Goal: Task Accomplishment & Management: Manage account settings

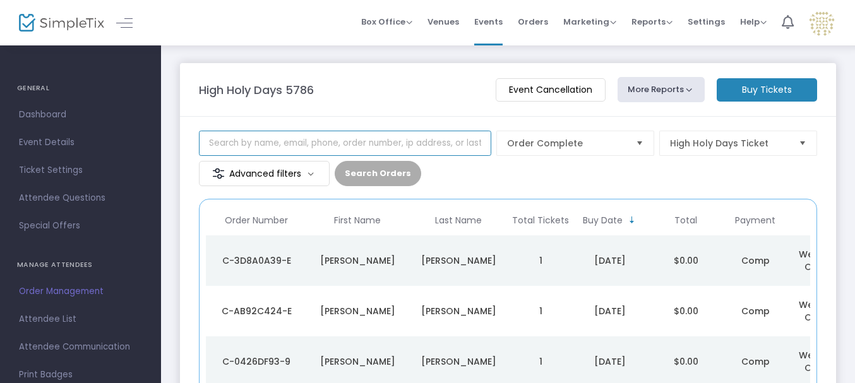
click at [379, 134] on input at bounding box center [345, 143] width 292 height 25
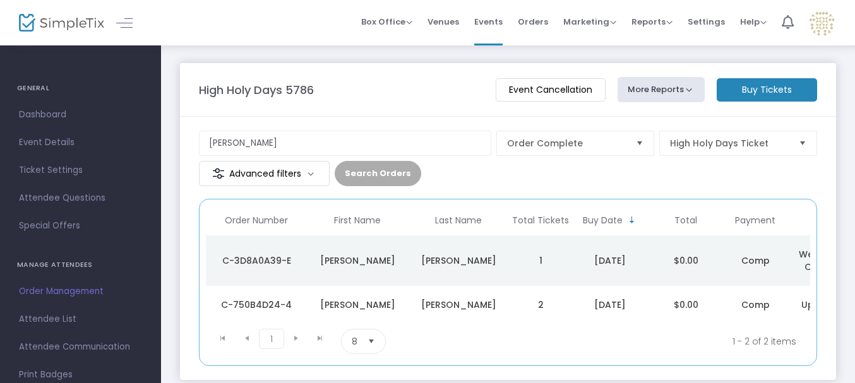
click at [434, 308] on div "Lohmann" at bounding box center [458, 305] width 95 height 13
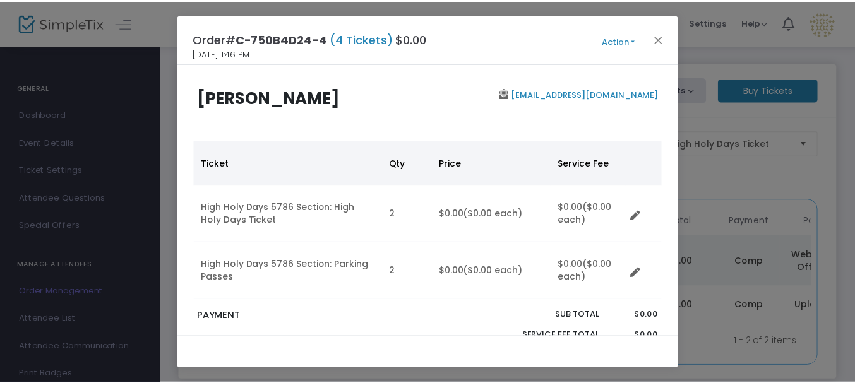
scroll to position [270, 0]
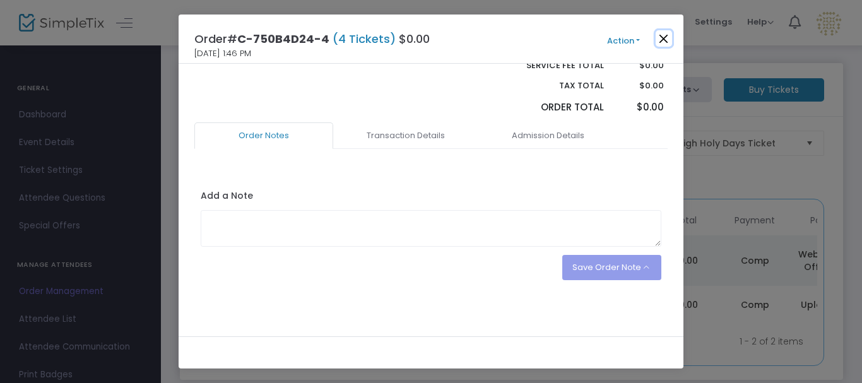
click at [664, 45] on button "Close" at bounding box center [664, 38] width 16 height 16
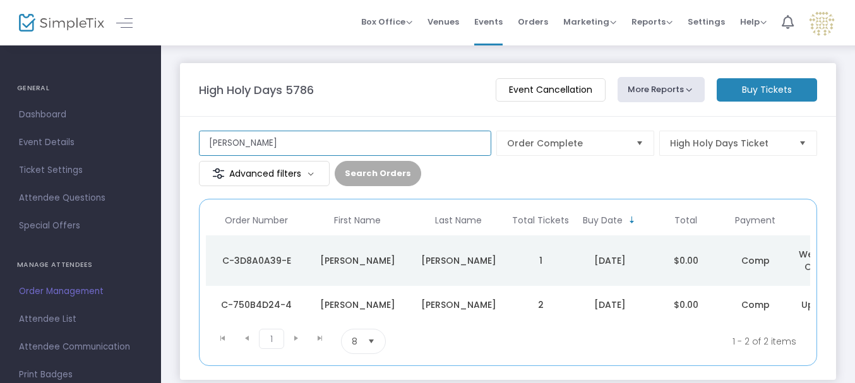
click at [434, 141] on input "lohmann" at bounding box center [345, 143] width 292 height 25
type input "maschler"
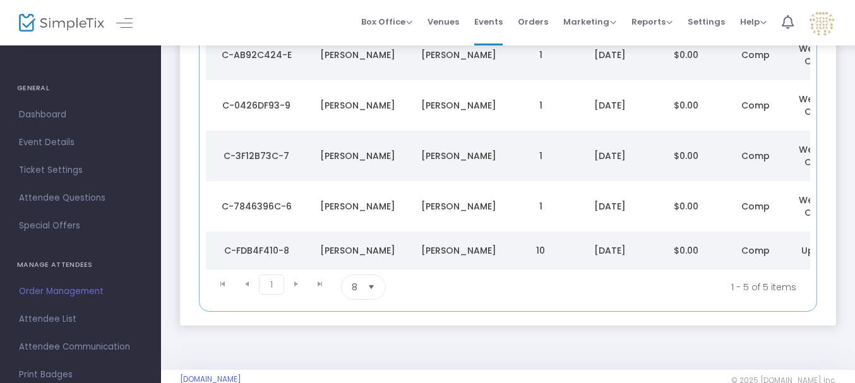
scroll to position [227, 0]
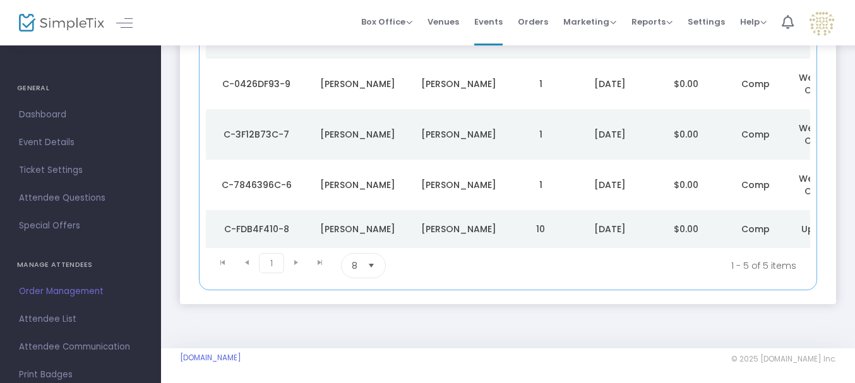
click at [472, 234] on div "Maschler" at bounding box center [458, 229] width 95 height 13
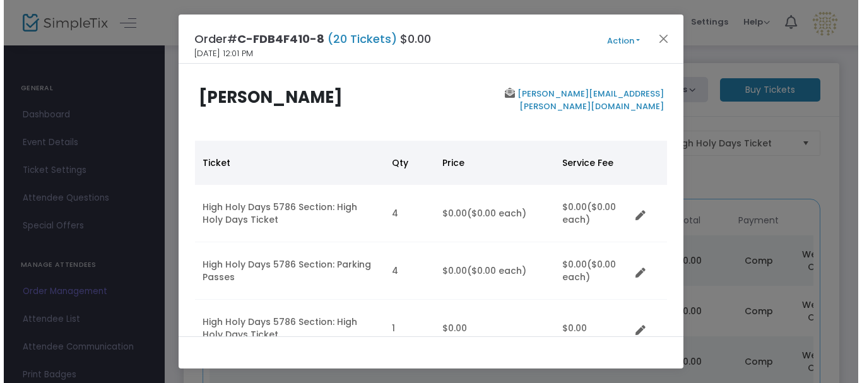
scroll to position [0, 0]
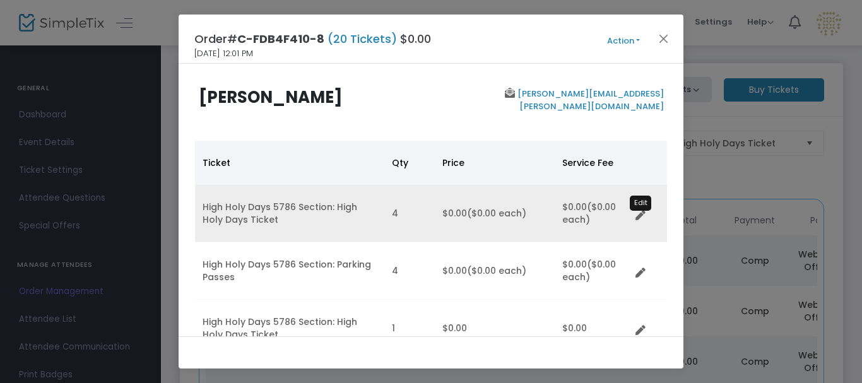
click at [637, 220] on icon "Data table" at bounding box center [641, 216] width 10 height 10
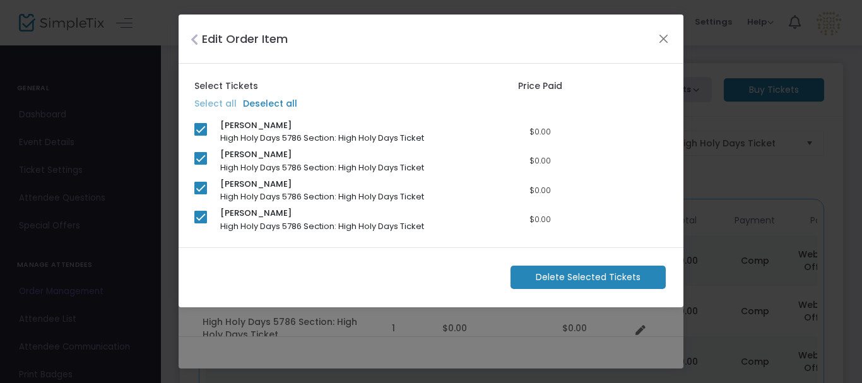
click at [201, 164] on span at bounding box center [200, 158] width 13 height 13
click at [201, 165] on input "checkbox" at bounding box center [200, 165] width 1 height 1
checkbox input "false"
click at [201, 182] on span at bounding box center [200, 188] width 13 height 13
click at [201, 194] on input "checkbox" at bounding box center [200, 194] width 1 height 1
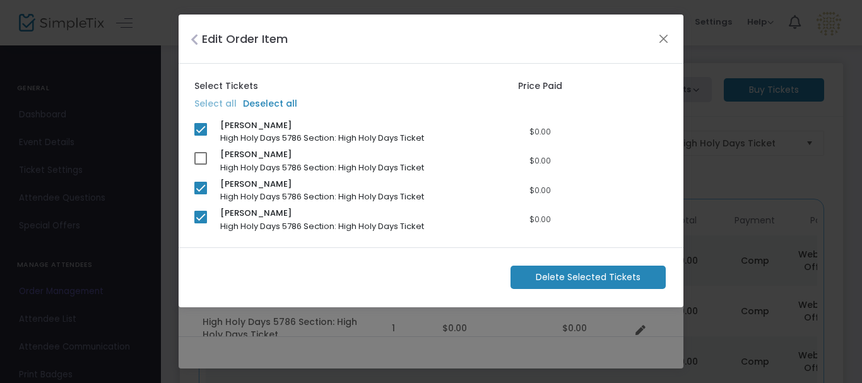
checkbox input "false"
click at [200, 215] on span at bounding box center [200, 217] width 13 height 13
click at [200, 224] on input "checkbox" at bounding box center [200, 224] width 1 height 1
checkbox input "false"
click at [563, 272] on span "Delete Selected Tickets" at bounding box center [588, 277] width 105 height 13
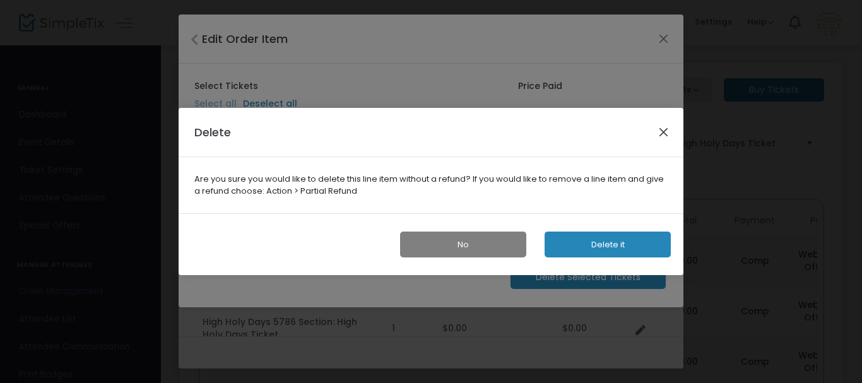
click at [667, 125] on button "Close" at bounding box center [664, 132] width 16 height 16
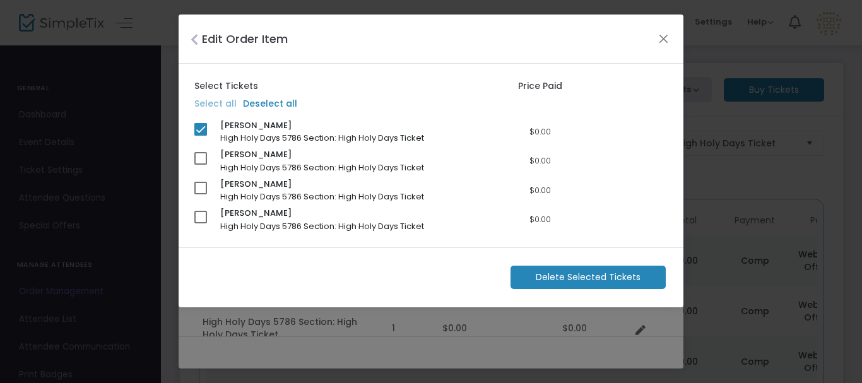
click at [196, 160] on span at bounding box center [200, 158] width 13 height 13
click at [200, 165] on input "checkbox" at bounding box center [200, 165] width 1 height 1
checkbox input "true"
click at [201, 194] on mat-checkbox at bounding box center [200, 190] width 13 height 17
click at [201, 191] on span at bounding box center [200, 188] width 13 height 13
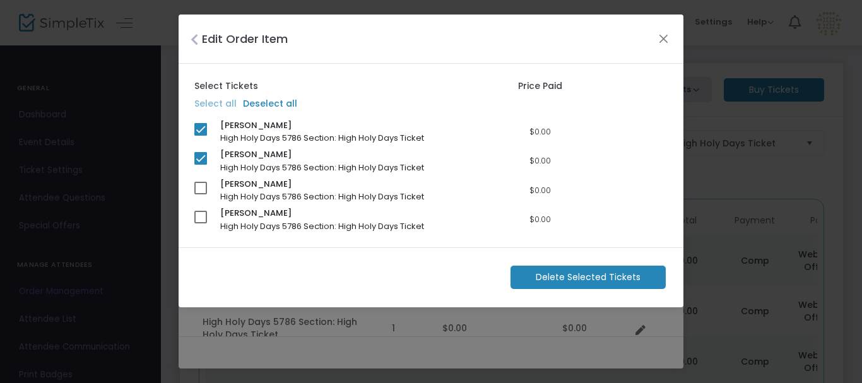
click at [201, 194] on input "checkbox" at bounding box center [200, 194] width 1 height 1
checkbox input "true"
click at [532, 275] on m-button "Delete Selected Tickets" at bounding box center [588, 277] width 155 height 23
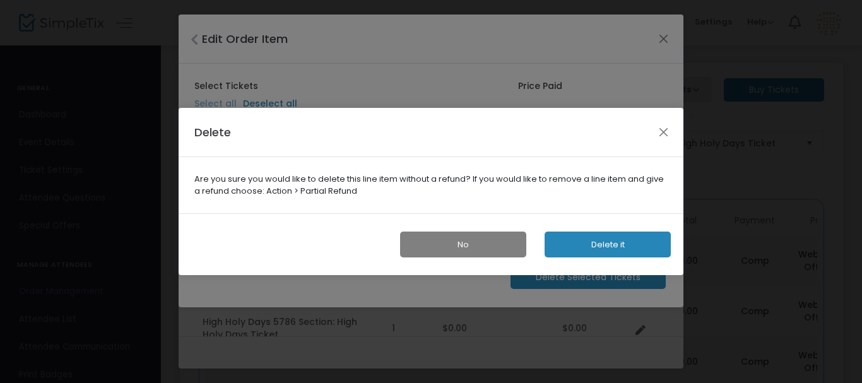
click at [588, 252] on button "Delete it" at bounding box center [608, 245] width 126 height 26
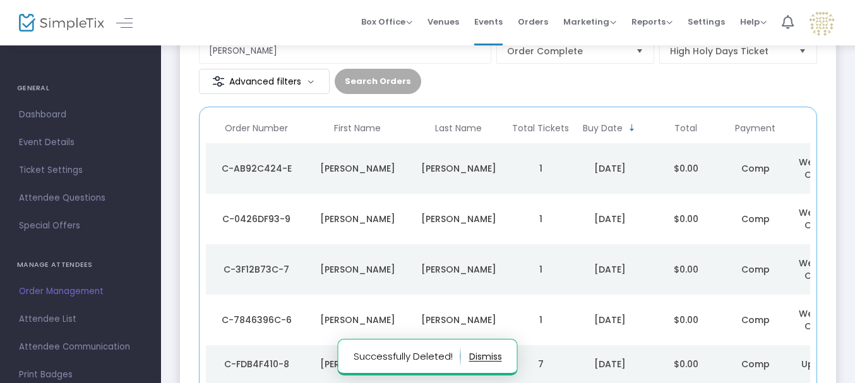
scroll to position [235, 0]
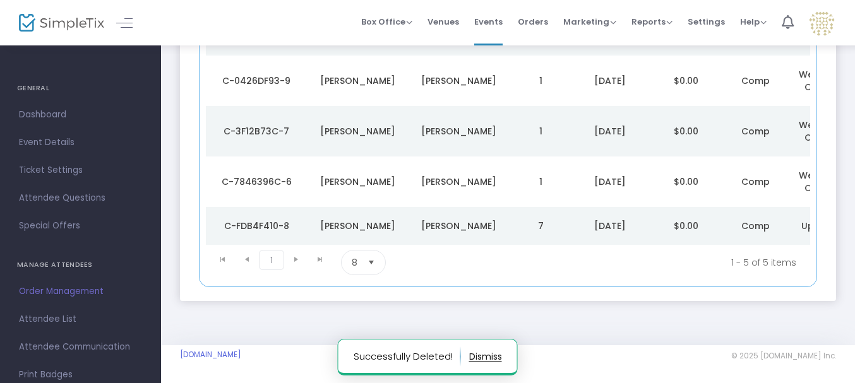
click at [458, 213] on td "Maschler" at bounding box center [458, 226] width 101 height 38
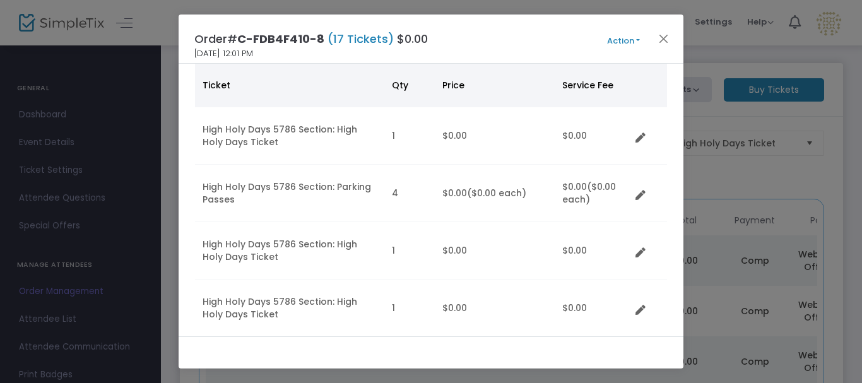
scroll to position [0, 0]
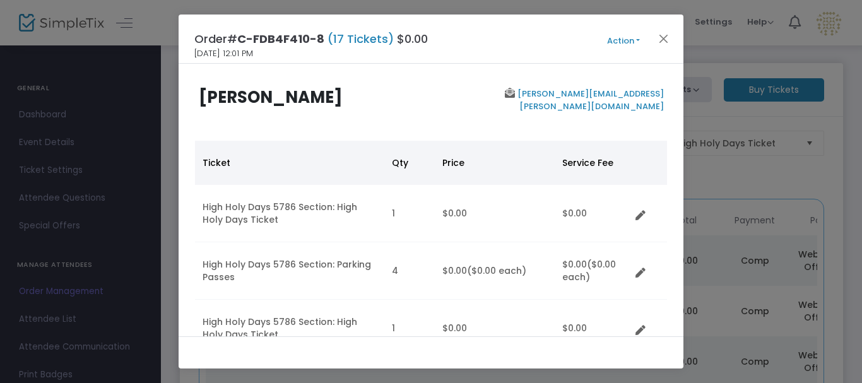
click at [635, 275] on td "Data table" at bounding box center [649, 270] width 37 height 57
click at [639, 275] on icon "Data table" at bounding box center [641, 273] width 10 height 10
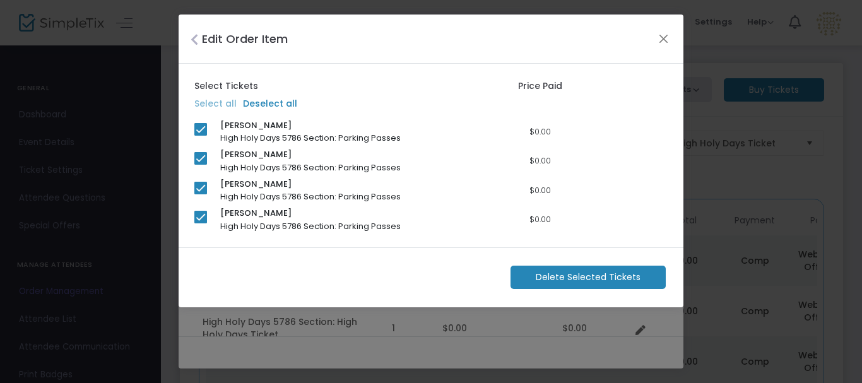
click at [200, 131] on span at bounding box center [200, 129] width 13 height 13
click at [200, 136] on input "checkbox" at bounding box center [200, 136] width 1 height 1
checkbox input "false"
click at [566, 274] on span "Delete Selected Tickets" at bounding box center [588, 277] width 105 height 13
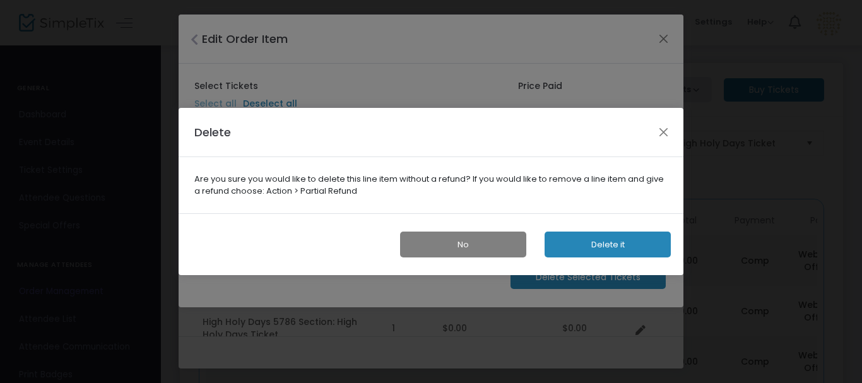
click at [596, 245] on button "Delete it" at bounding box center [608, 245] width 126 height 26
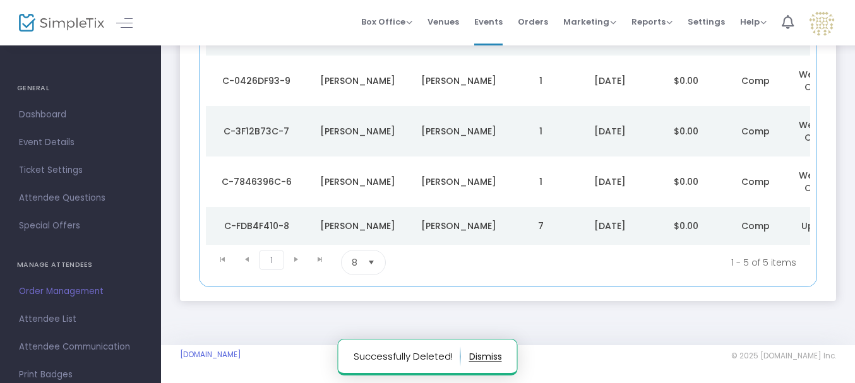
scroll to position [235, 0]
click at [464, 227] on div "Maschler" at bounding box center [458, 226] width 95 height 13
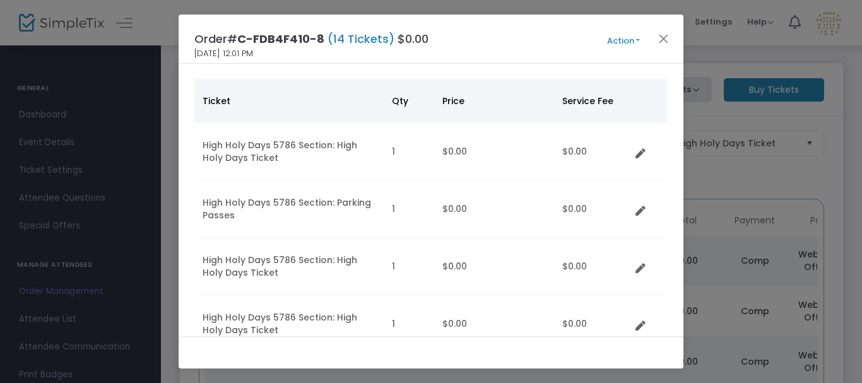
scroll to position [68, 0]
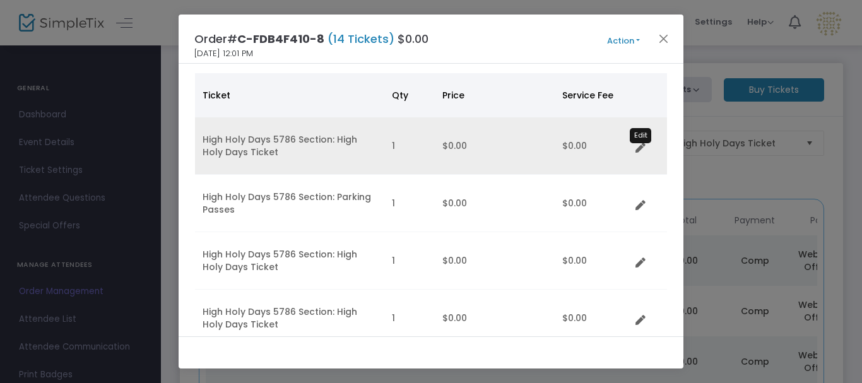
click at [638, 145] on icon "Data table" at bounding box center [641, 148] width 10 height 10
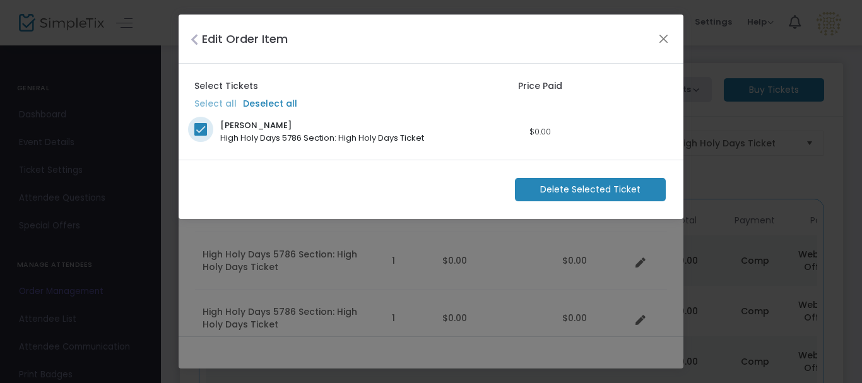
click at [204, 124] on span at bounding box center [200, 129] width 13 height 13
click at [201, 136] on input "checkbox" at bounding box center [200, 136] width 1 height 1
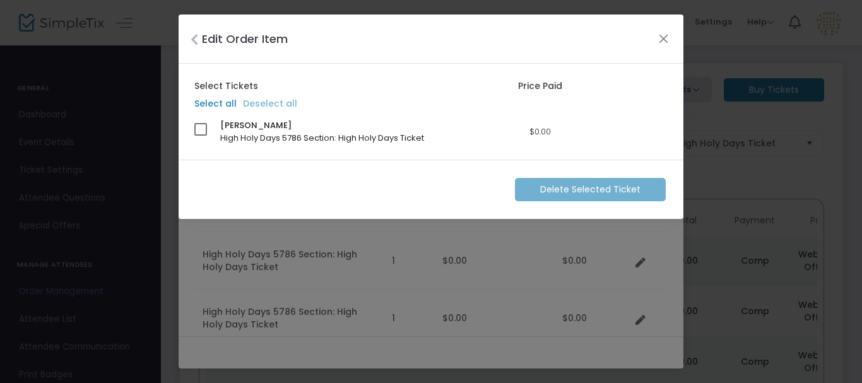
click at [540, 185] on div "Delete Selected Ticket" at bounding box center [431, 190] width 505 height 60
click at [204, 131] on span at bounding box center [200, 129] width 13 height 13
click at [201, 136] on input "checkbox" at bounding box center [200, 136] width 1 height 1
checkbox input "true"
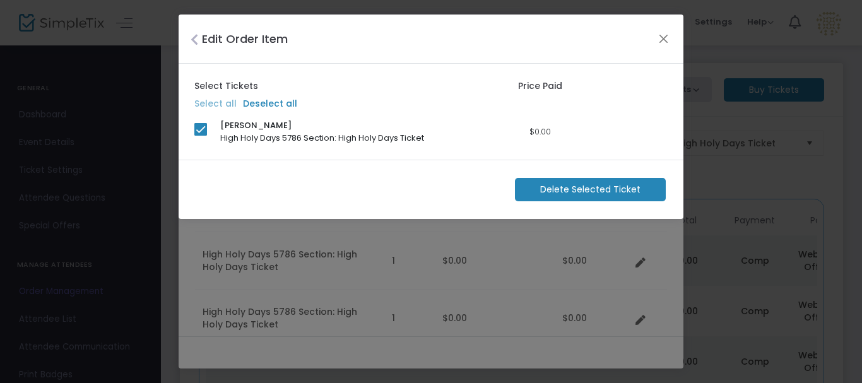
click at [571, 184] on span "Delete Selected Ticket" at bounding box center [590, 189] width 100 height 13
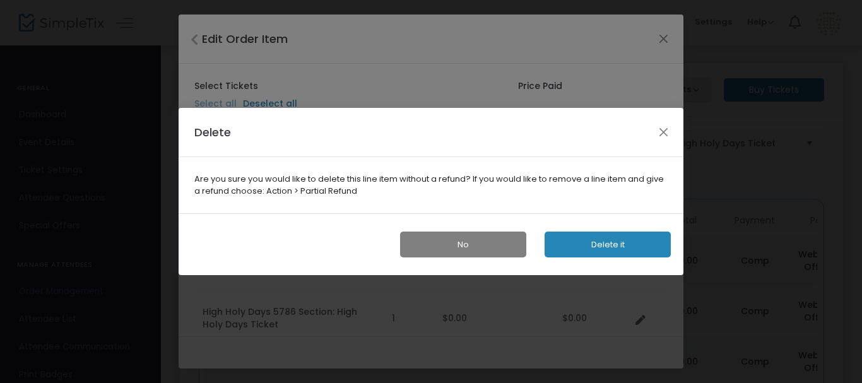
click at [659, 148] on div "Delete" at bounding box center [431, 132] width 505 height 49
click at [661, 135] on button "Close" at bounding box center [664, 132] width 16 height 16
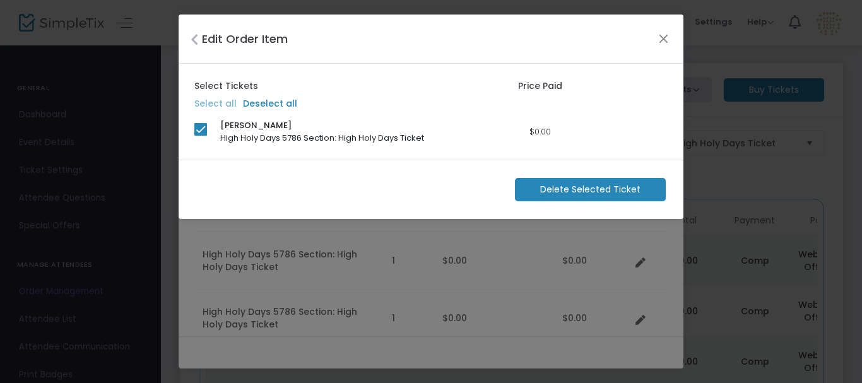
click at [584, 194] on span "Delete Selected Ticket" at bounding box center [590, 189] width 100 height 13
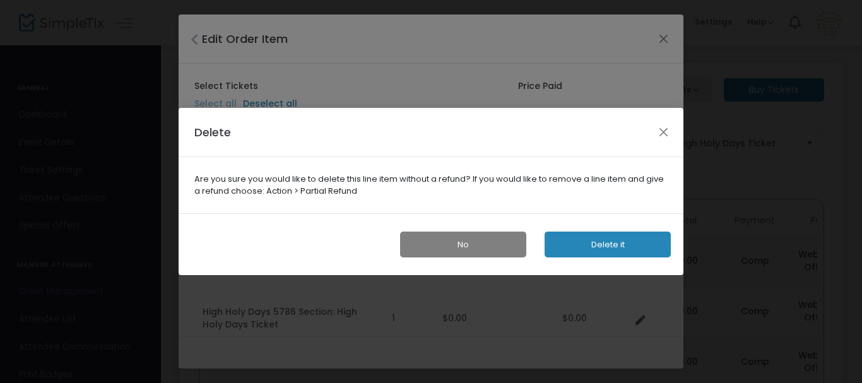
click at [600, 244] on button "Delete it" at bounding box center [608, 245] width 126 height 26
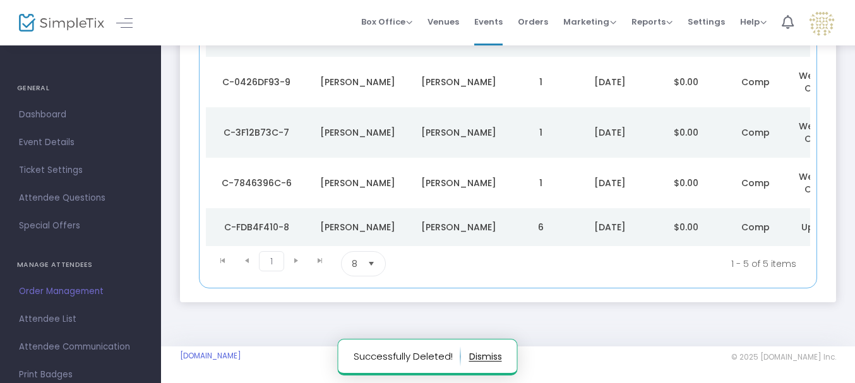
scroll to position [231, 0]
click at [478, 220] on div "Maschler" at bounding box center [458, 226] width 95 height 13
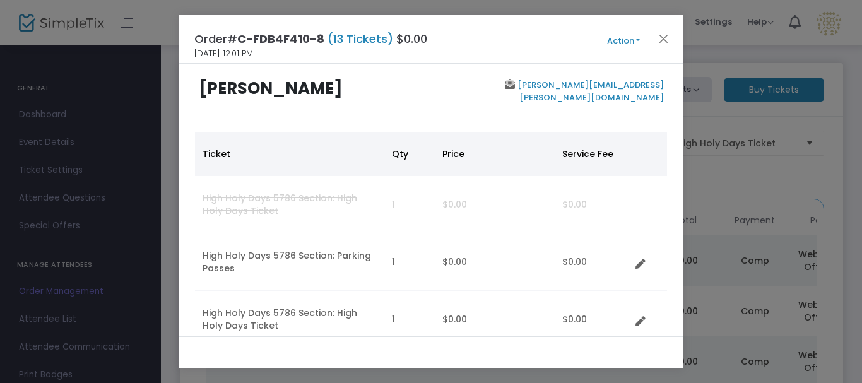
scroll to position [0, 0]
